Goal: Task Accomplishment & Management: Use online tool/utility

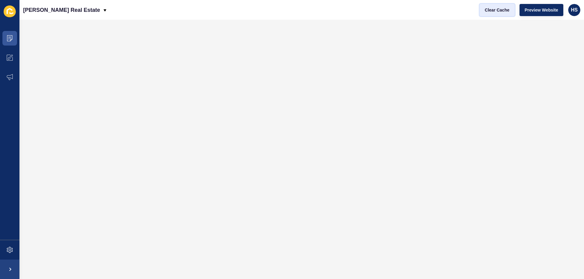
click at [505, 12] on span "Clear Cache" at bounding box center [497, 10] width 25 height 6
click at [500, 10] on span "Clear Cache" at bounding box center [497, 10] width 25 height 6
click at [496, 12] on span "Clear Cache" at bounding box center [497, 10] width 25 height 6
click at [493, 13] on span "Clear Cache" at bounding box center [497, 10] width 25 height 6
